Goal: Find specific page/section: Find specific page/section

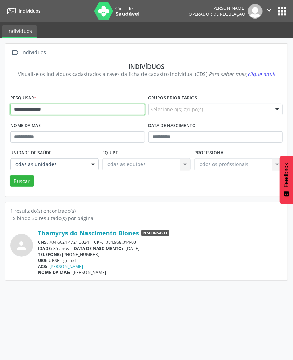
click at [26, 109] on input "**********" at bounding box center [77, 110] width 135 height 12
click at [275, 13] on button "" at bounding box center [269, 11] width 13 height 15
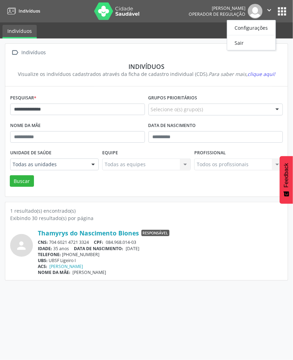
click at [285, 14] on button "apps" at bounding box center [282, 11] width 12 height 12
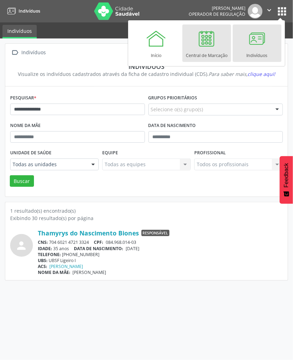
click at [185, 48] on link "Central de Marcação" at bounding box center [206, 43] width 49 height 37
